Goal: Use online tool/utility: Utilize a website feature to perform a specific function

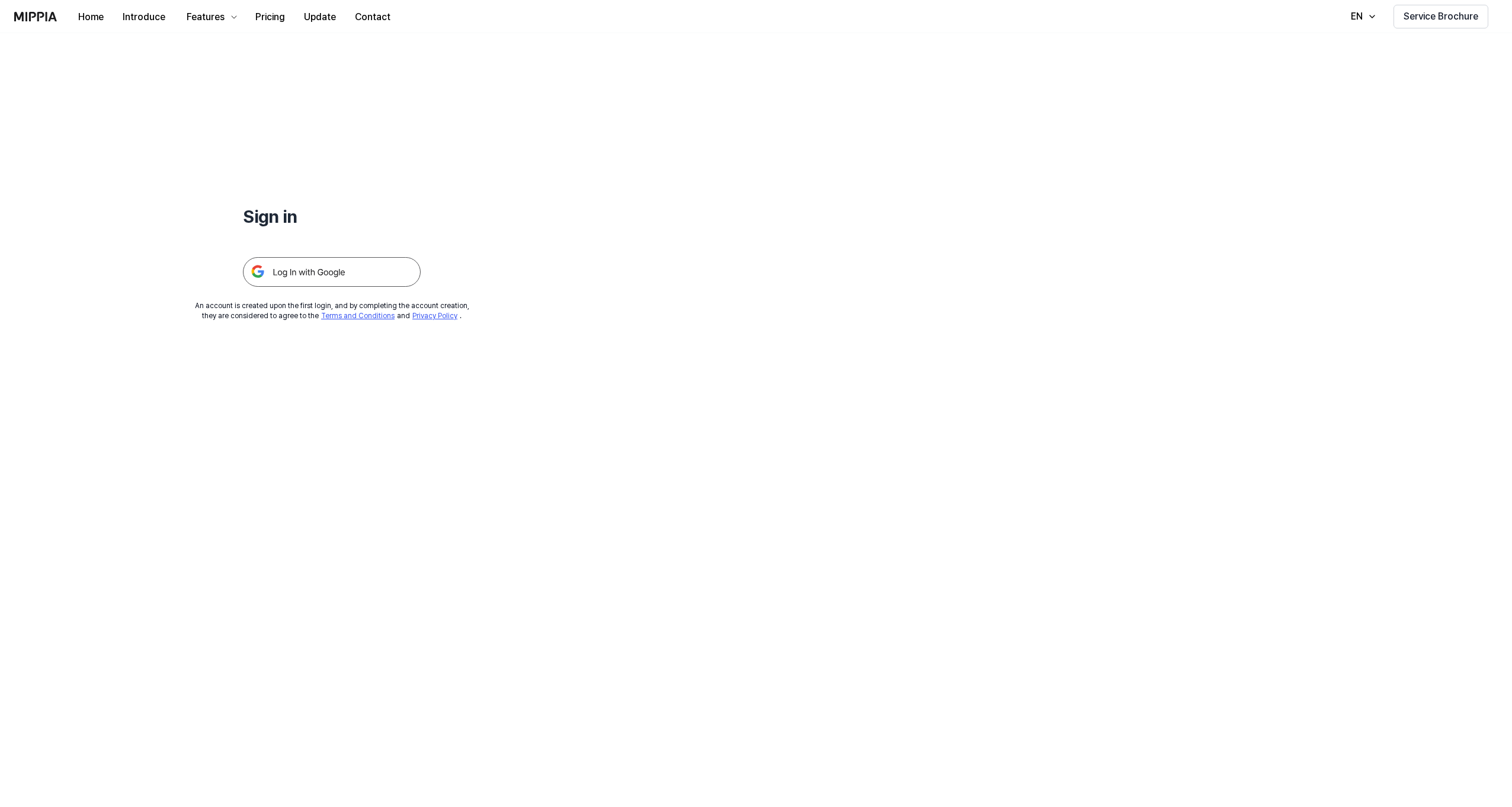
click at [369, 272] on img at bounding box center [332, 272] width 178 height 30
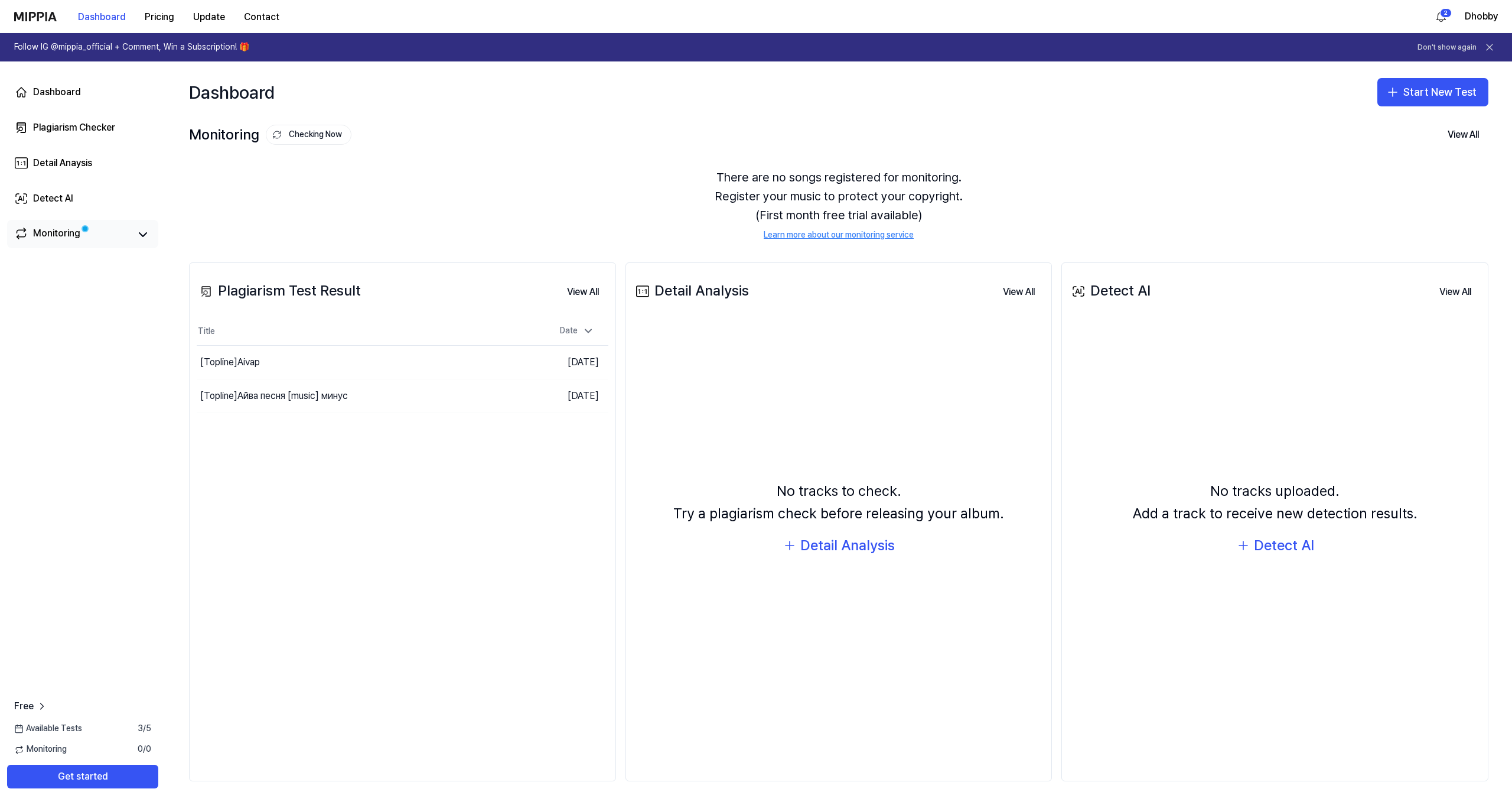
click at [132, 238] on div "Monitoring" at bounding box center [82, 235] width 137 height 16
click at [141, 237] on icon at bounding box center [143, 234] width 14 height 14
click at [37, 708] on icon at bounding box center [42, 706] width 12 height 12
click at [54, 91] on div "Dashboard" at bounding box center [57, 92] width 48 height 14
click at [1424, 94] on button "Start New Test" at bounding box center [1433, 92] width 111 height 28
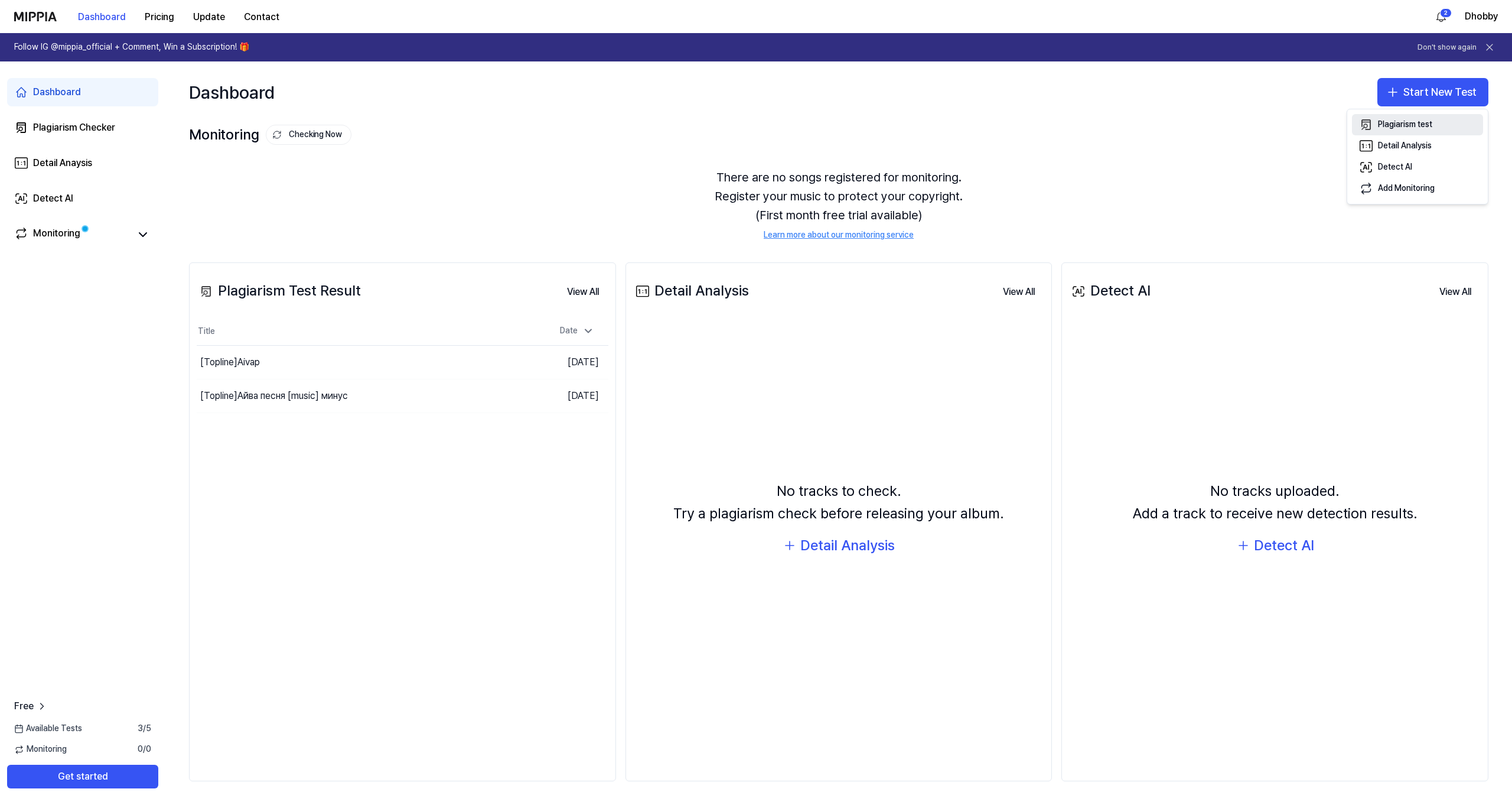
click at [1420, 122] on div "Plagiarism test" at bounding box center [1405, 125] width 54 height 12
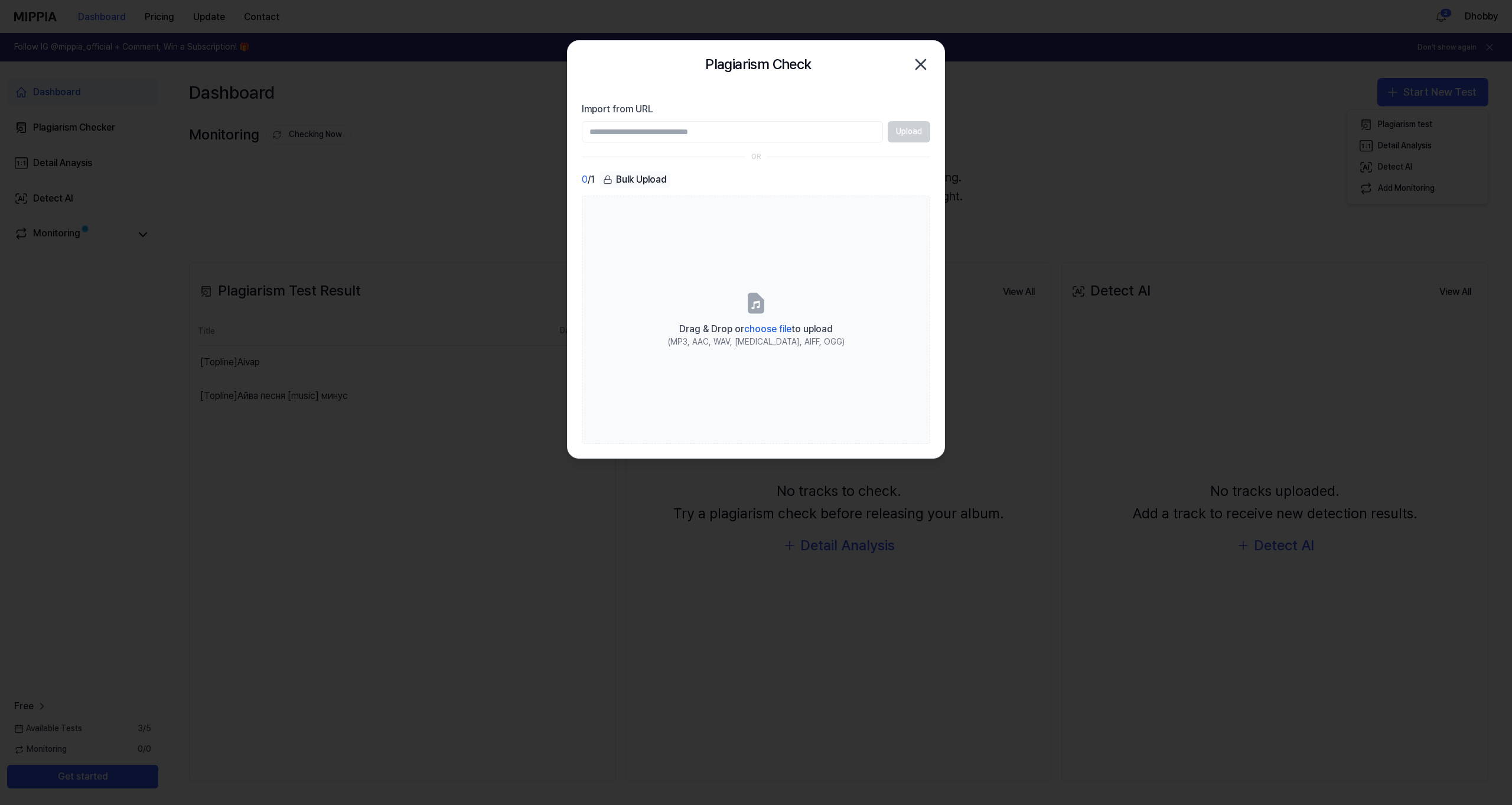
click at [908, 125] on div "Upload" at bounding box center [756, 132] width 349 height 22
click at [903, 132] on div "Upload" at bounding box center [756, 132] width 349 height 22
click at [826, 130] on input "Import from URL" at bounding box center [733, 132] width 301 height 22
click at [887, 132] on div "Upload" at bounding box center [756, 132] width 349 height 22
click at [904, 134] on div "Upload" at bounding box center [756, 132] width 349 height 22
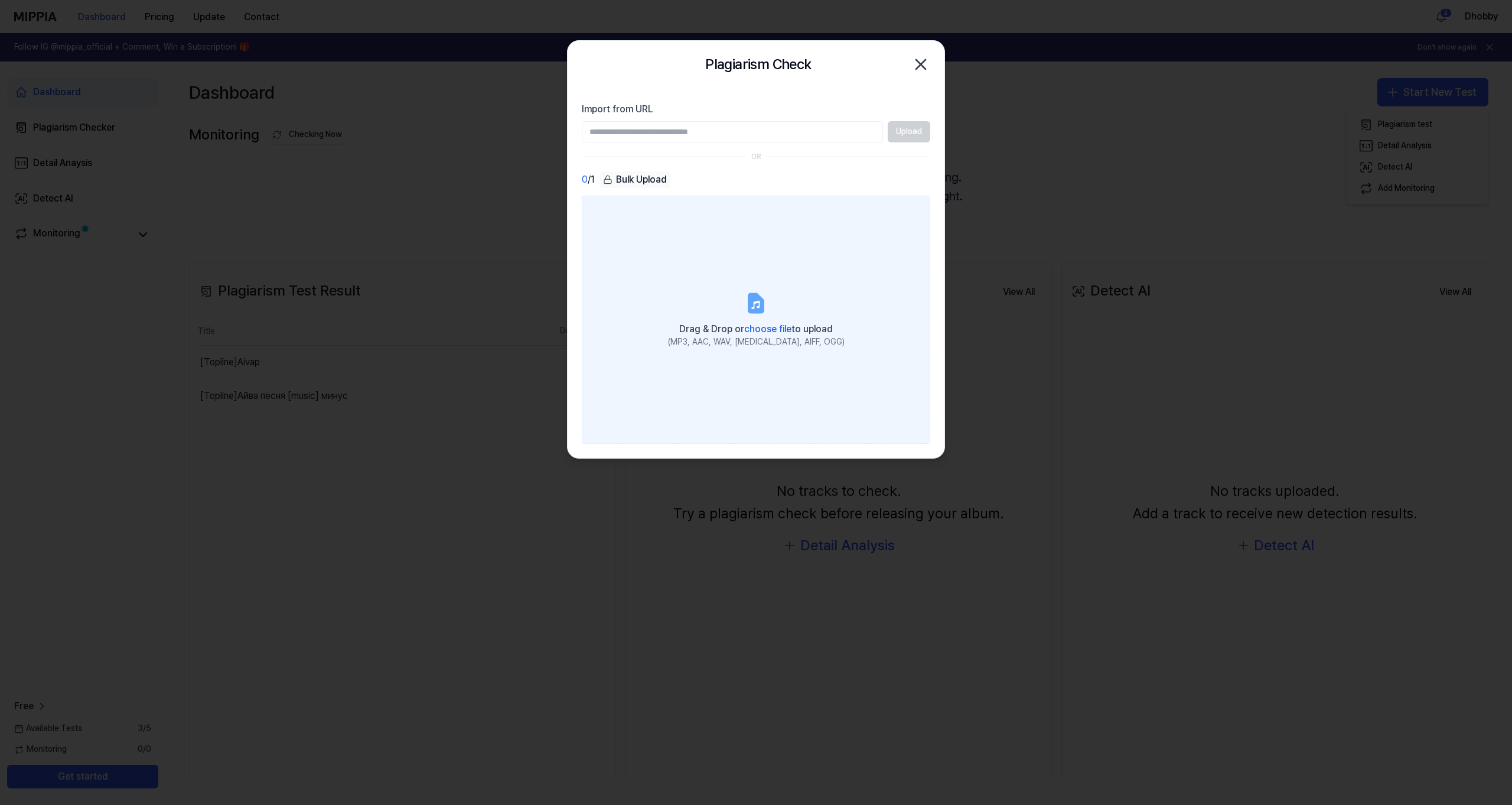
click at [785, 330] on span "choose file" at bounding box center [767, 329] width 47 height 11
click at [0, 0] on input "Drag & Drop or choose file to upload (MP3, AAC, WAV, [MEDICAL_DATA], AIFF, OGG)" at bounding box center [0, 0] width 0 height 0
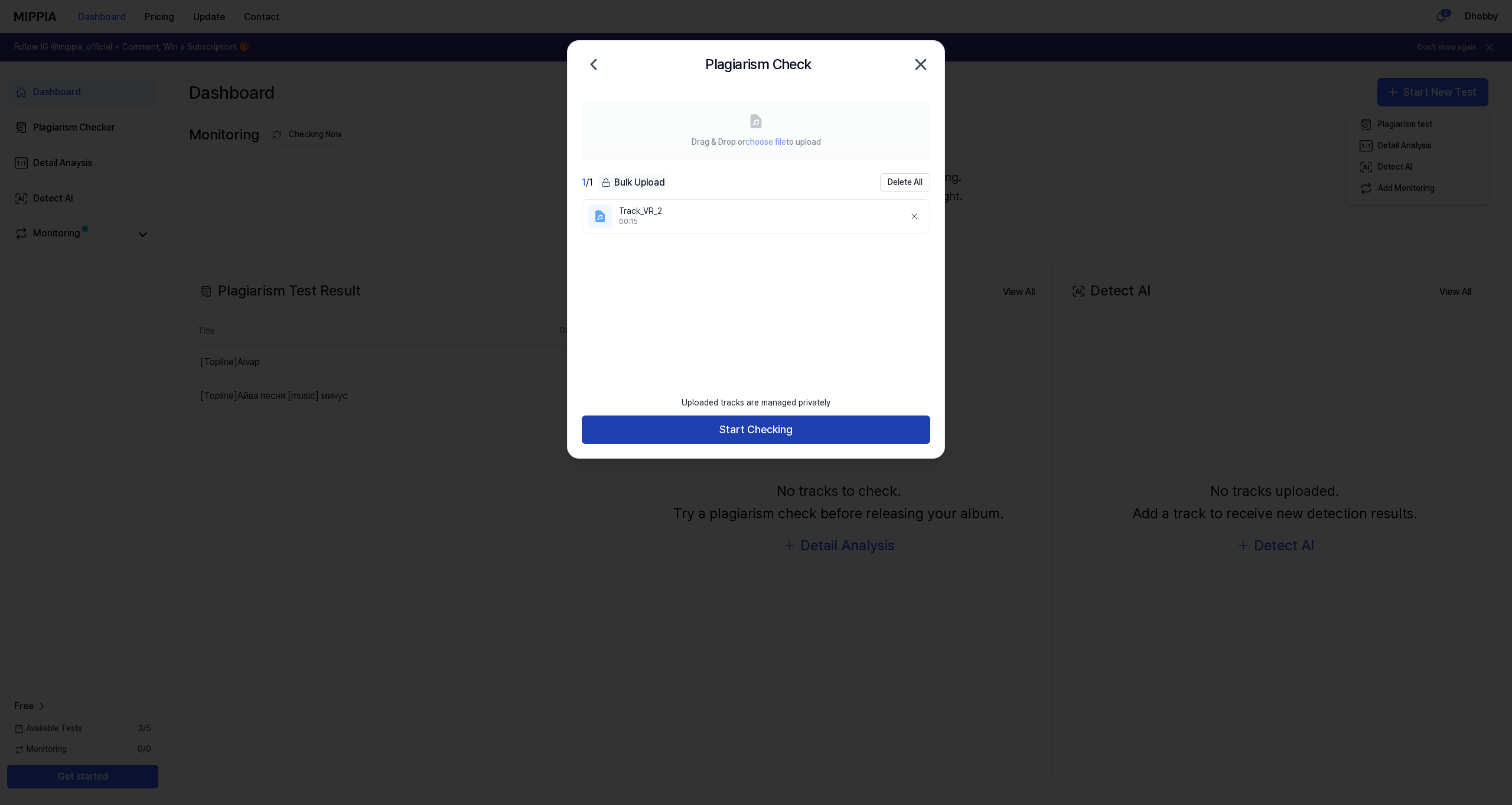
click at [754, 432] on button "Start Checking" at bounding box center [756, 429] width 349 height 28
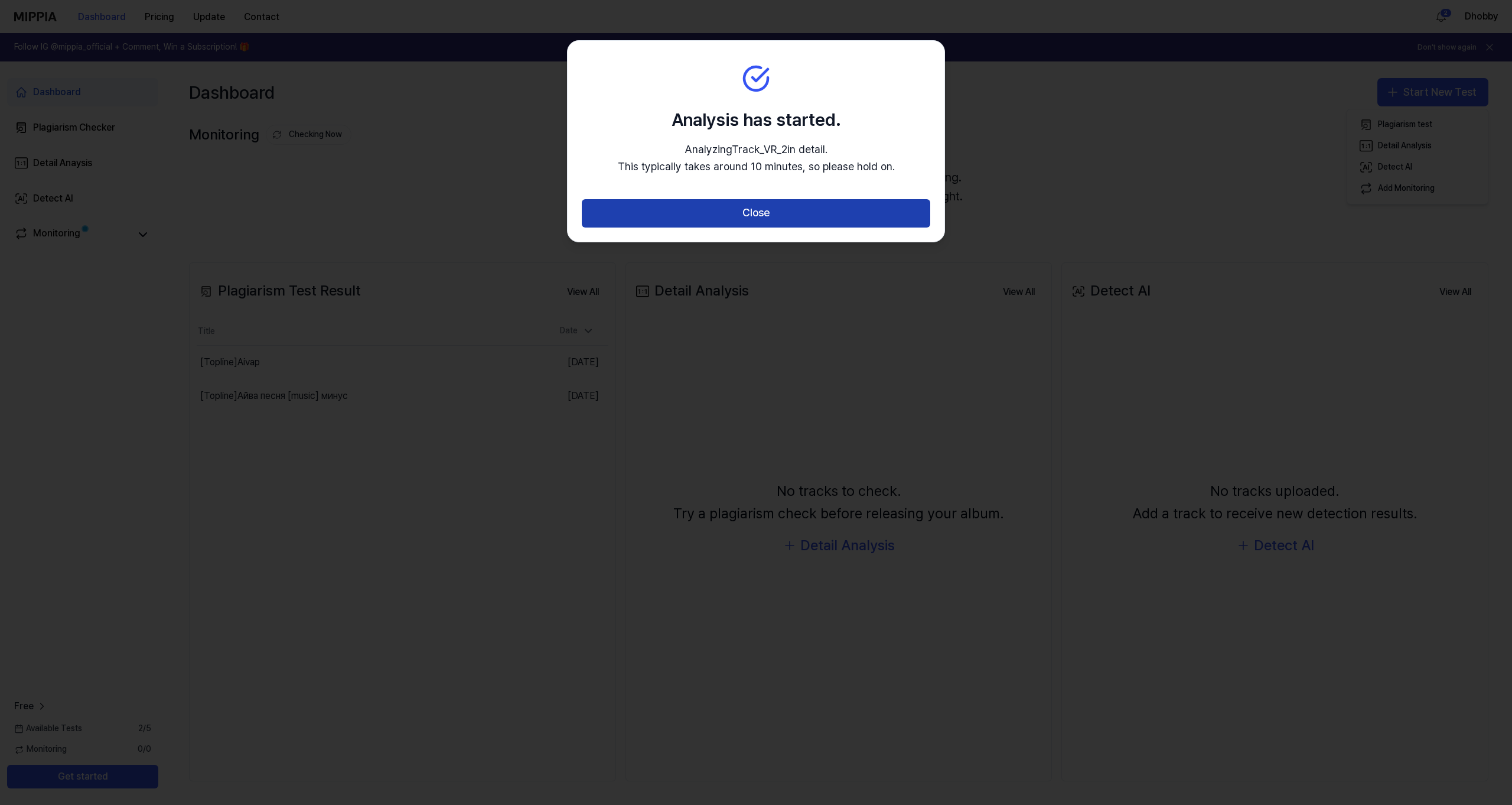
click at [783, 218] on button "Close" at bounding box center [756, 213] width 349 height 28
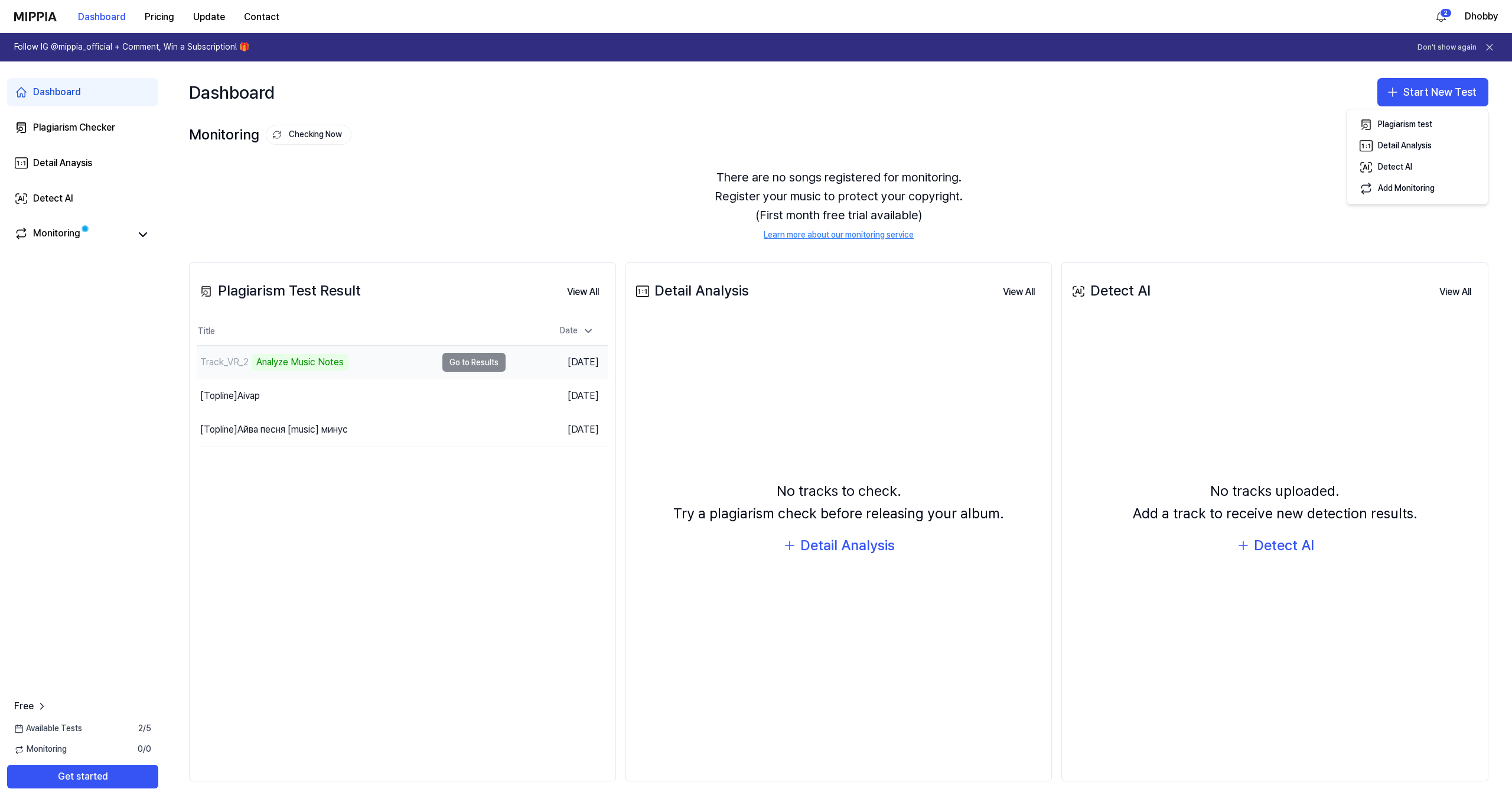
click at [493, 363] on td "Track_VR_2 Analyze Music Notes Go to Results" at bounding box center [351, 362] width 309 height 33
click at [470, 360] on td "Track_VR_2 Given instrument track not found Go to Results" at bounding box center [351, 362] width 309 height 33
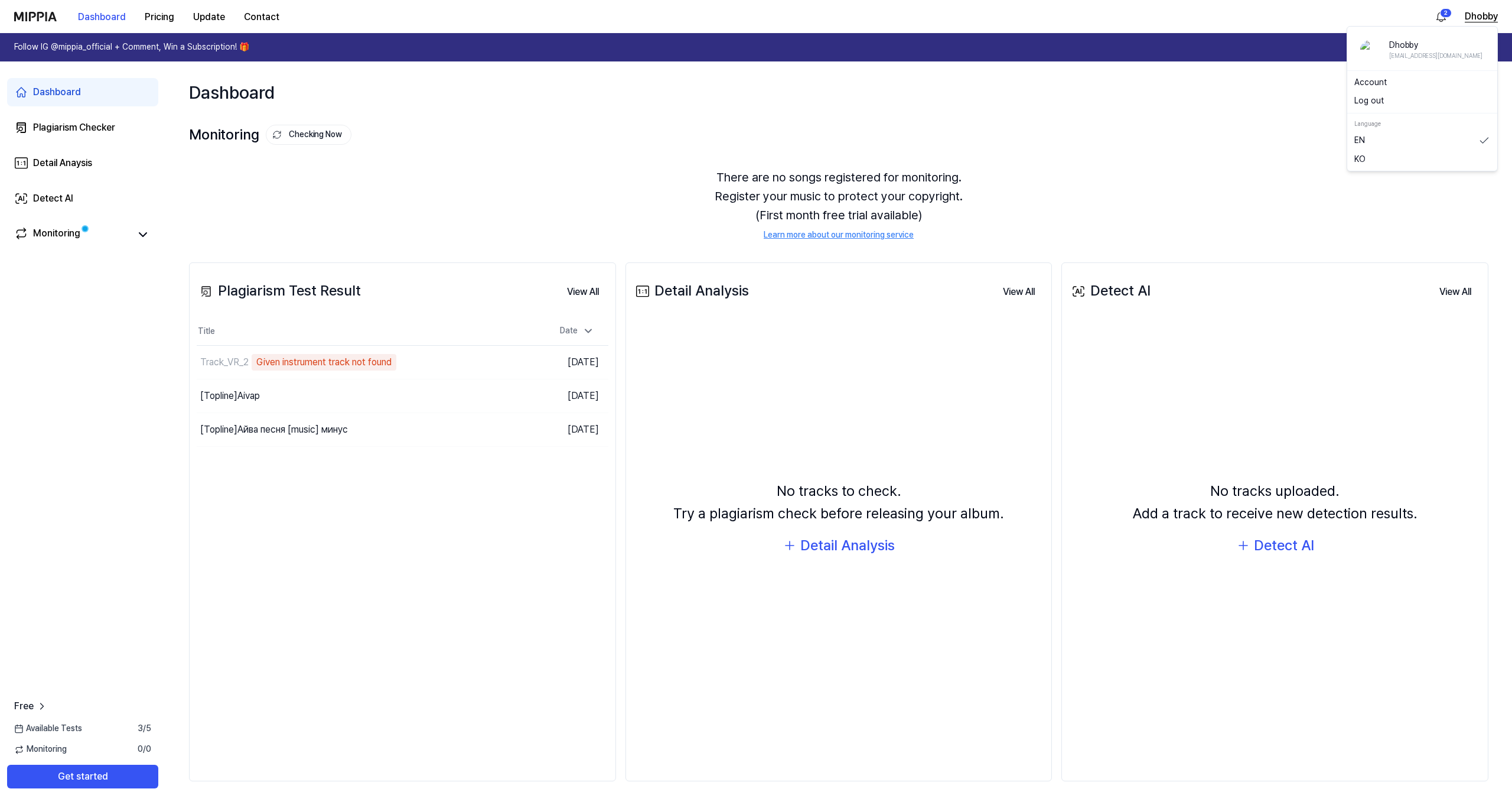
click at [1484, 11] on button "Dhobby" at bounding box center [1481, 16] width 33 height 14
click at [1385, 104] on button "Log out" at bounding box center [1422, 101] width 136 height 12
